Goal: Navigation & Orientation: Find specific page/section

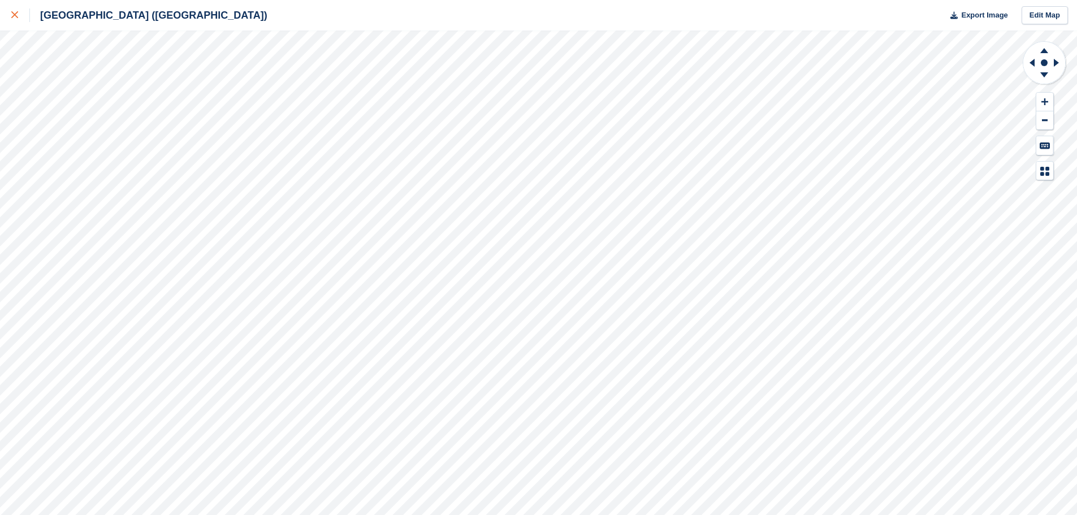
click at [16, 15] on icon at bounding box center [14, 14] width 7 height 7
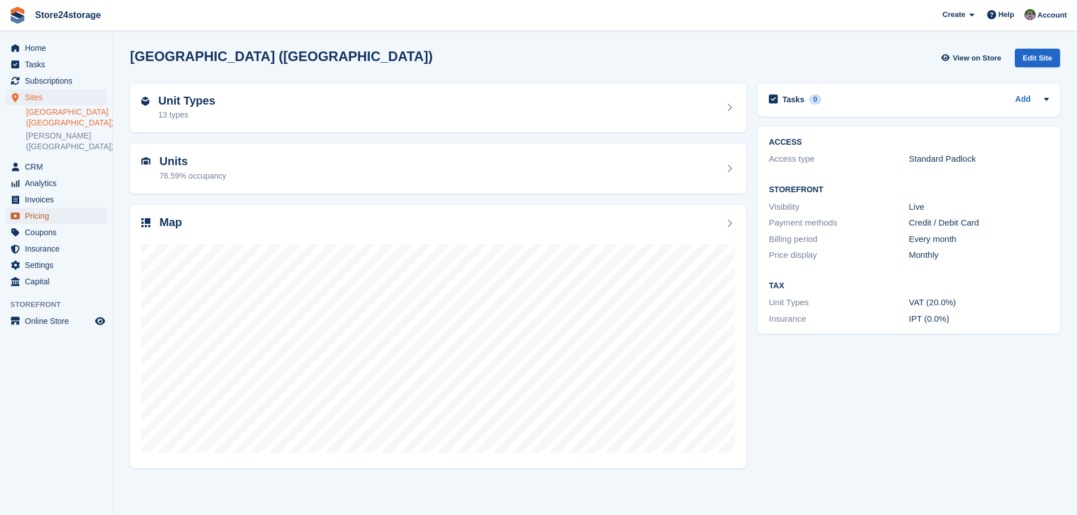
click at [65, 216] on span "Pricing" at bounding box center [59, 216] width 68 height 16
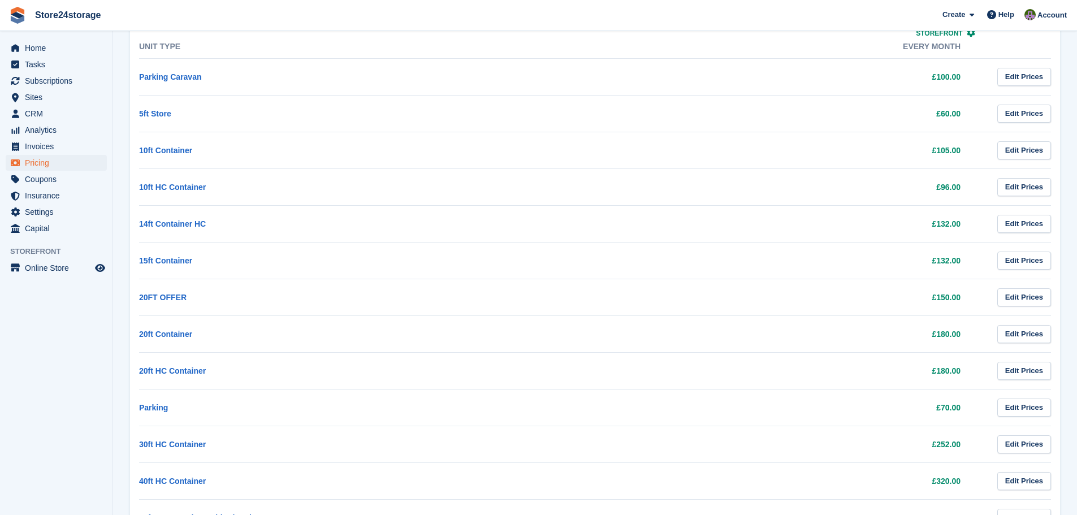
scroll to position [142, 0]
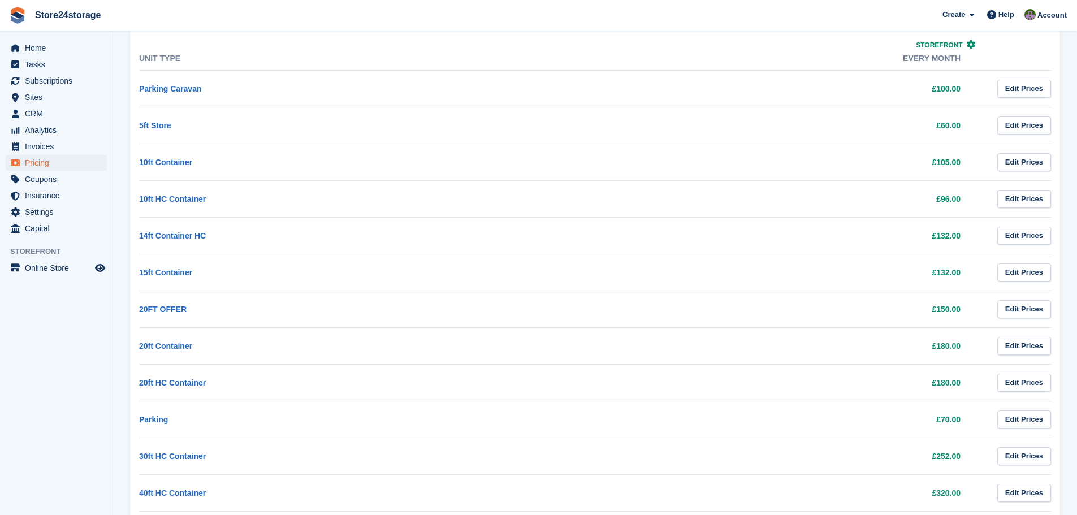
click at [377, 165] on td "10ft Container" at bounding box center [350, 162] width 422 height 37
click at [180, 163] on link "10ft Container" at bounding box center [165, 162] width 53 height 9
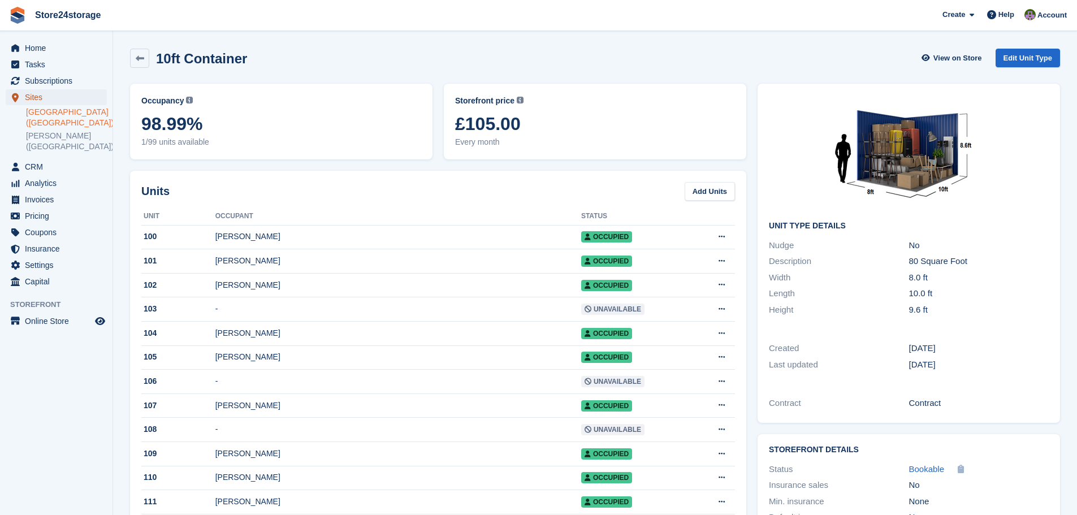
click at [61, 97] on span "Sites" at bounding box center [59, 97] width 68 height 16
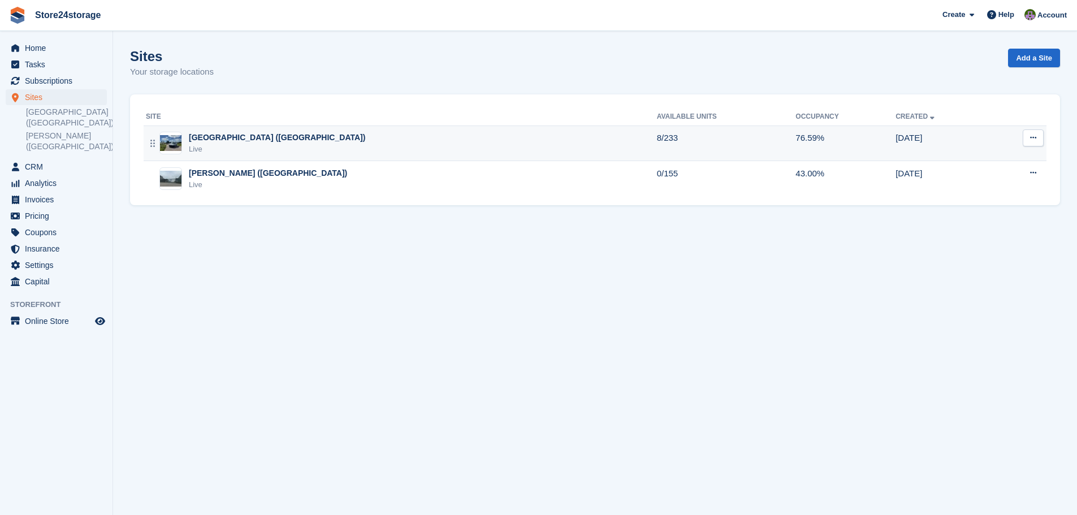
click at [318, 152] on div "Manston Airport (Kent) Live" at bounding box center [401, 143] width 511 height 23
